Goal: Task Accomplishment & Management: Manage account settings

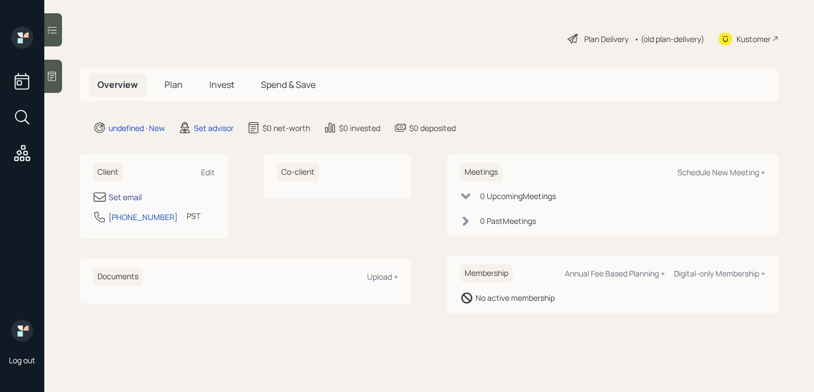
click at [126, 193] on div "Set email" at bounding box center [124, 197] width 33 height 12
select select "America/Los_Angeles"
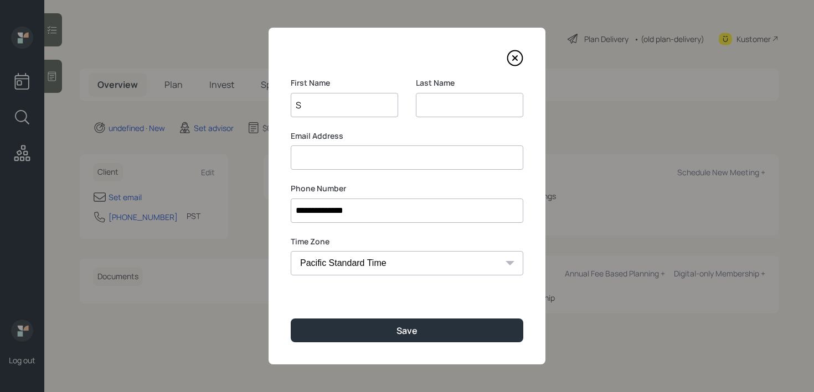
type input "S"
click at [427, 105] on input at bounding box center [469, 105] width 107 height 24
type input "Safari"
drag, startPoint x: 353, startPoint y: 104, endPoint x: 227, endPoint y: 104, distance: 125.6
click at [227, 104] on div "**********" at bounding box center [407, 196] width 814 height 392
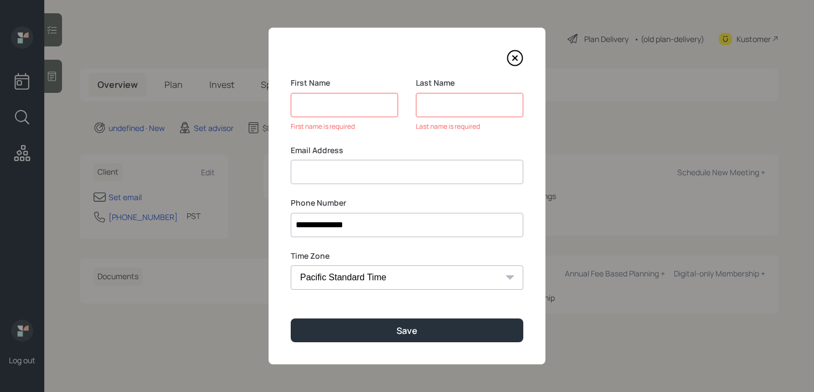
type input "s"
type input "Safari"
click at [305, 116] on input at bounding box center [344, 105] width 107 height 24
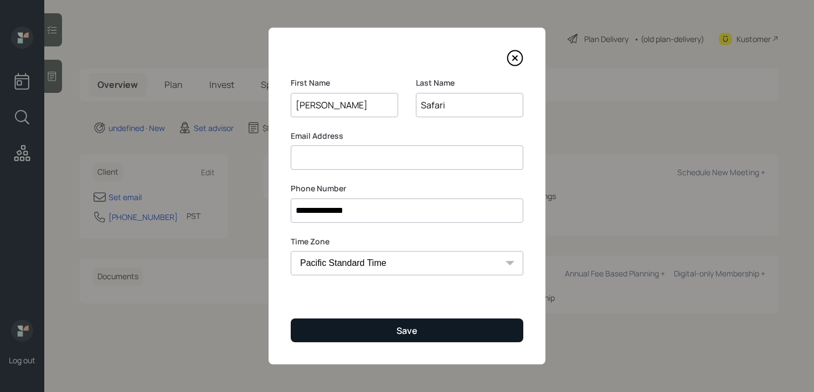
type input "Sara"
click at [455, 330] on button "Save" at bounding box center [407, 331] width 232 height 24
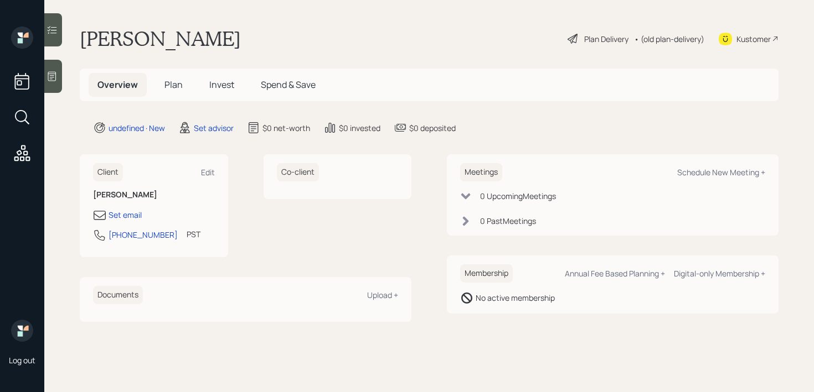
click at [60, 77] on div at bounding box center [53, 76] width 18 height 33
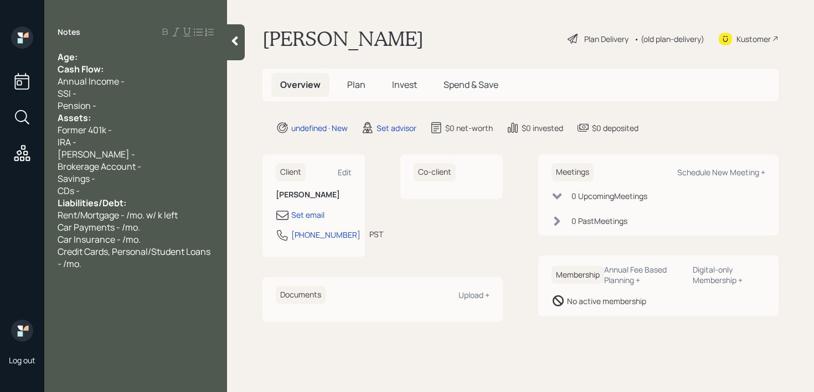
click at [154, 53] on div "Age:" at bounding box center [136, 57] width 156 height 12
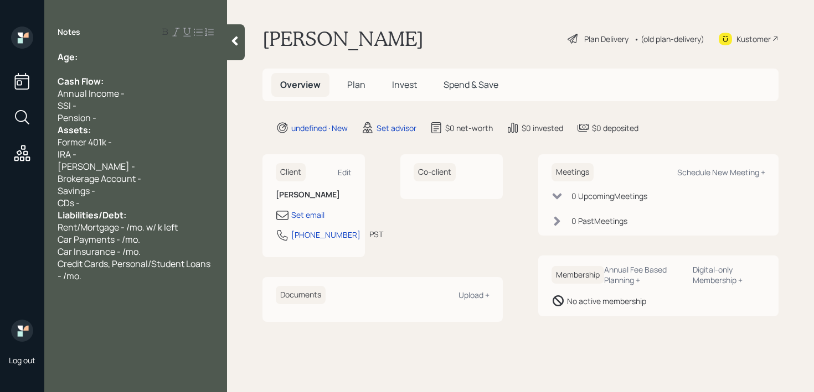
click at [152, 117] on div "Pension -" at bounding box center [136, 118] width 156 height 12
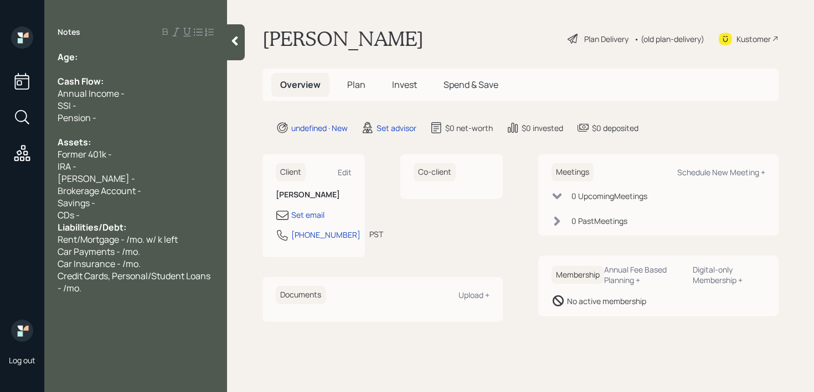
click at [145, 209] on div "CDs -" at bounding box center [136, 215] width 156 height 12
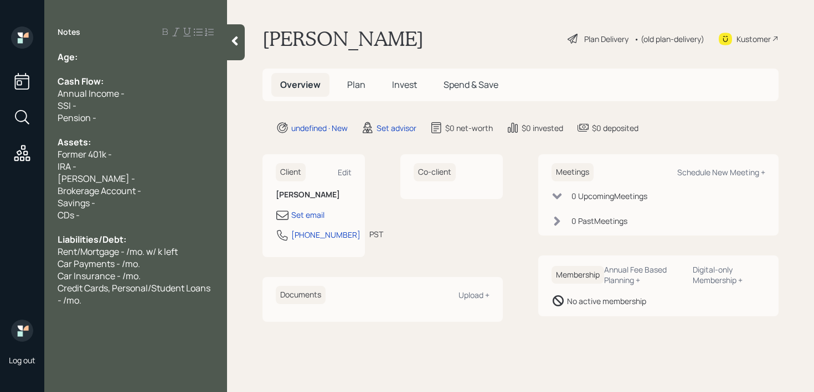
click at [177, 55] on div "Age:" at bounding box center [136, 57] width 156 height 12
